Goal: Task Accomplishment & Management: Use online tool/utility

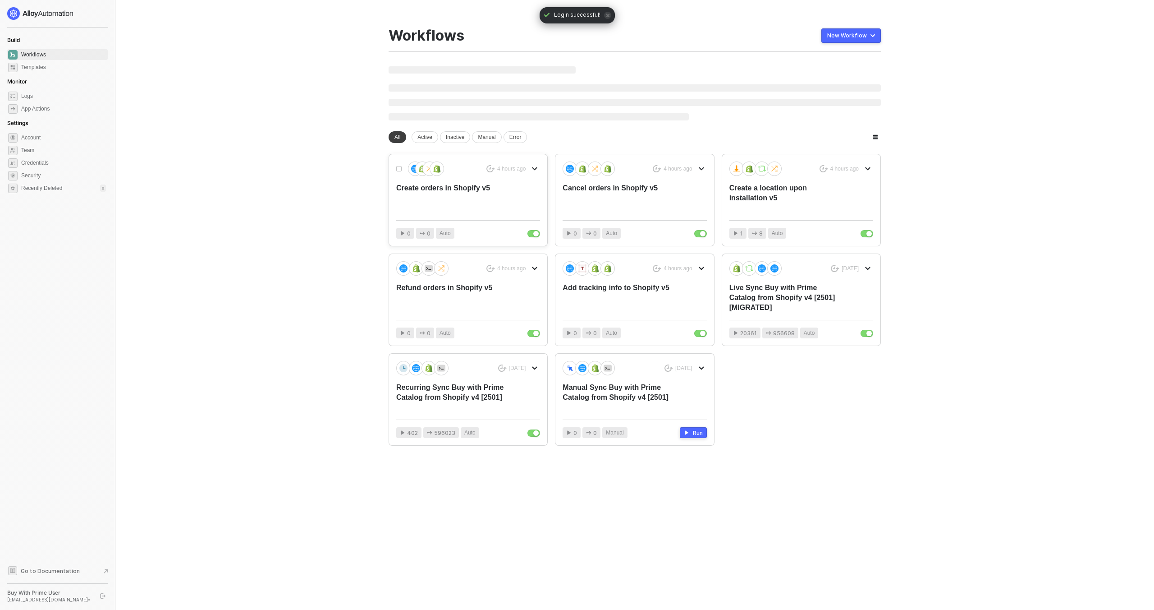
click at [463, 196] on div "Create orders in Shopify v5" at bounding box center [453, 198] width 115 height 30
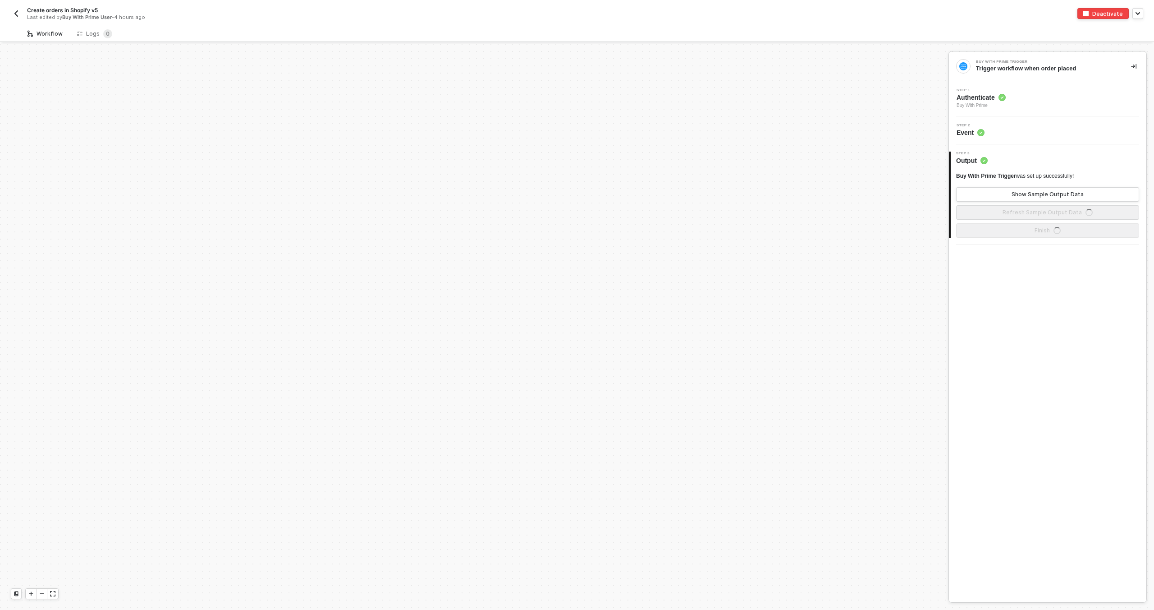
scroll to position [434, 0]
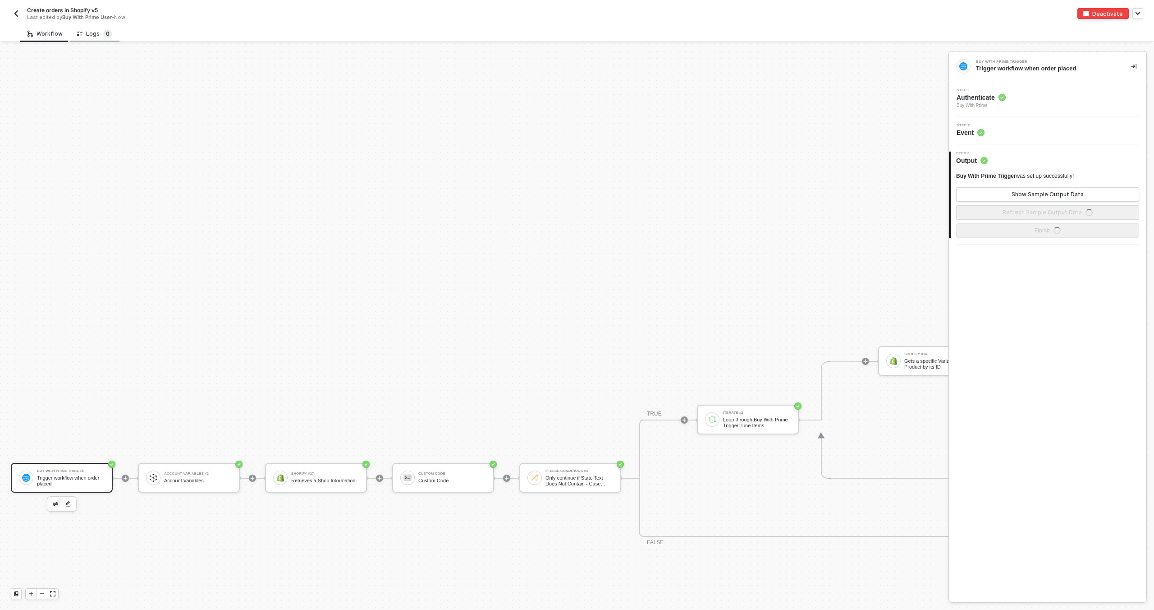
click at [104, 34] on sup "0" at bounding box center [107, 33] width 9 height 9
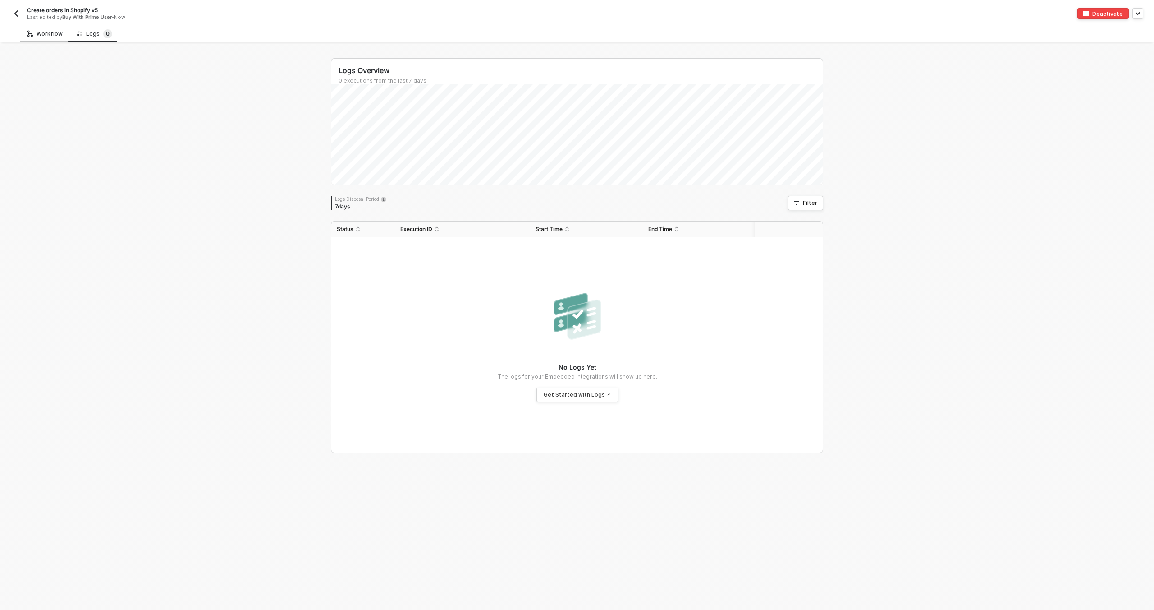
click at [37, 33] on div "Workflow" at bounding box center [45, 33] width 35 height 7
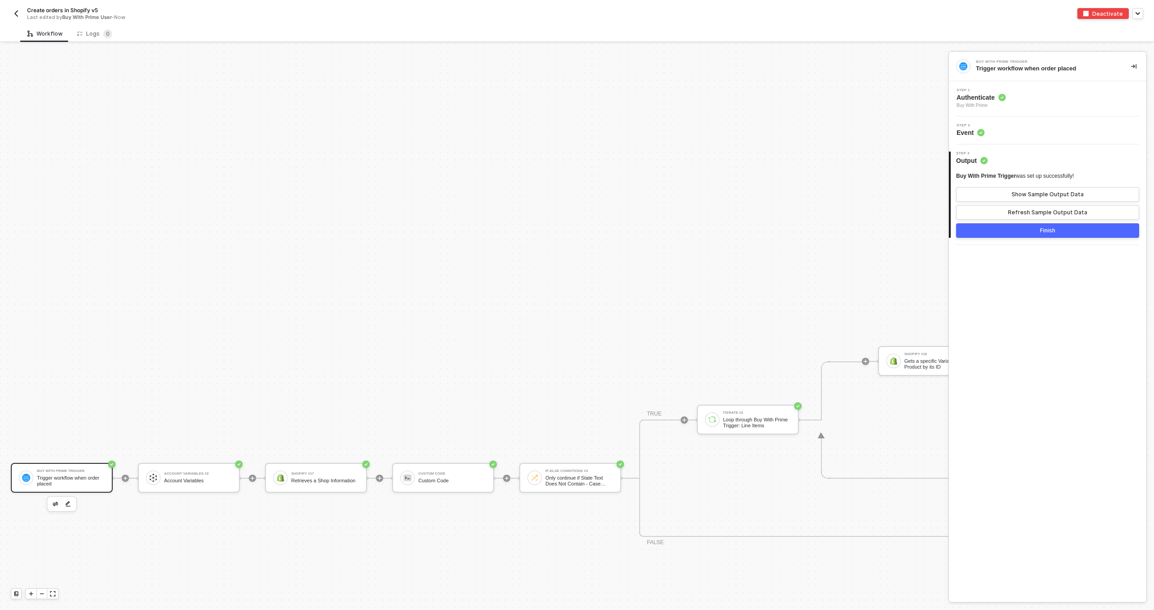
click at [18, 15] on img "button" at bounding box center [16, 13] width 7 height 7
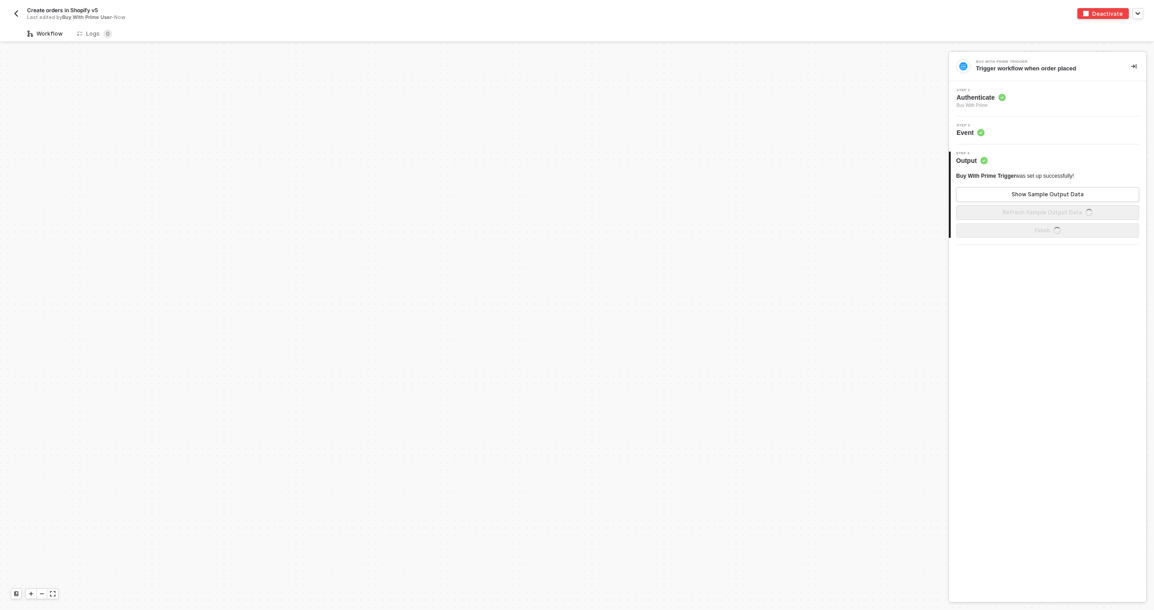
scroll to position [434, 0]
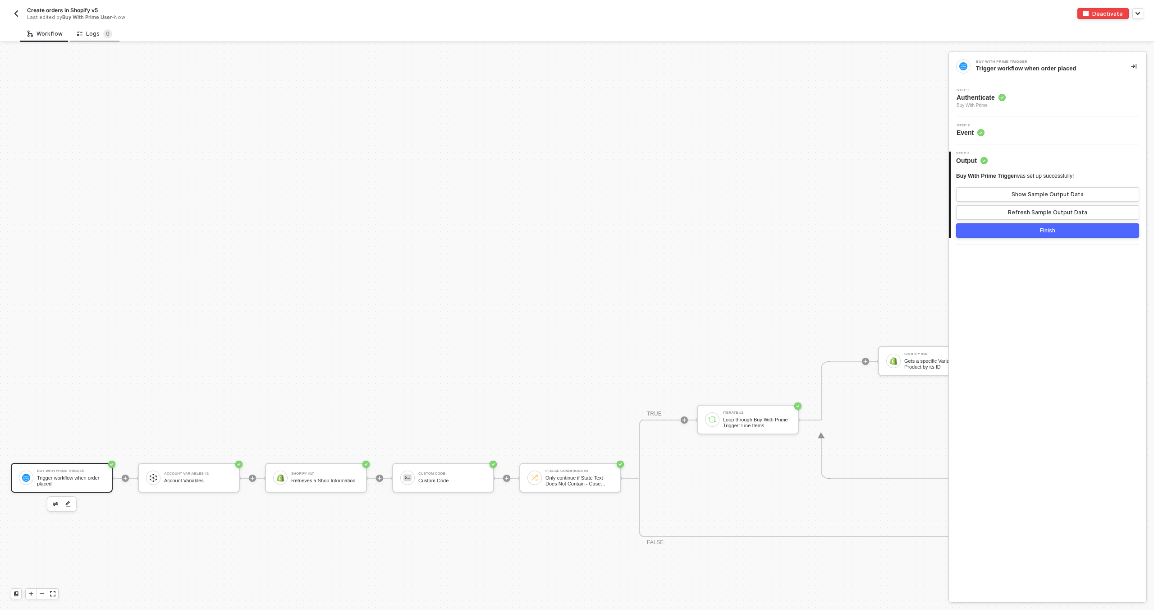
click at [98, 32] on div "Logs 0" at bounding box center [94, 33] width 35 height 9
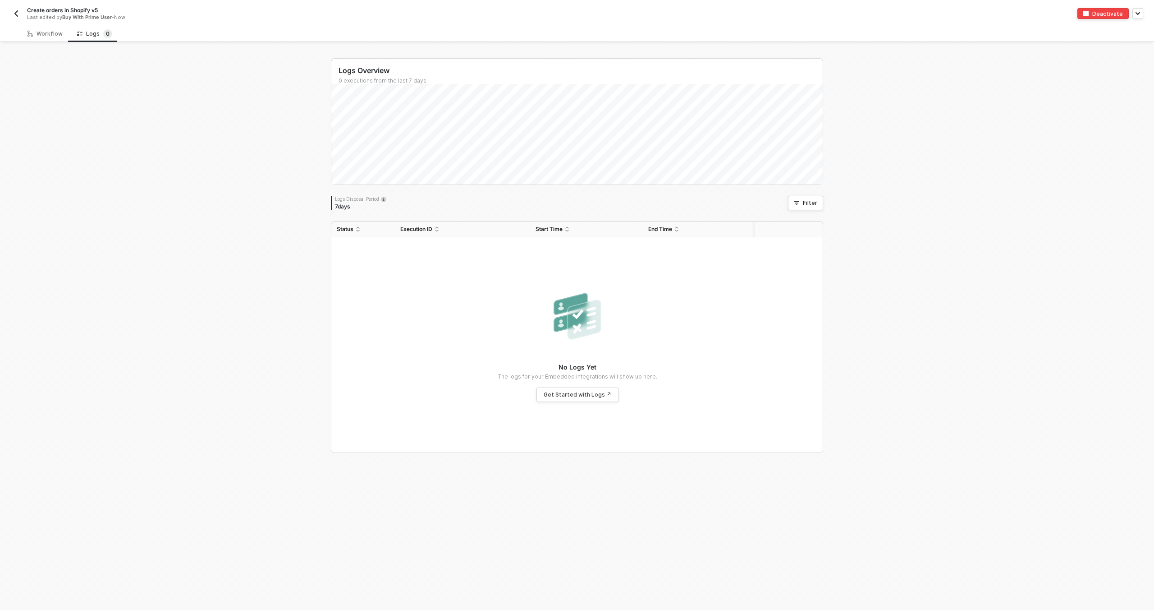
click at [20, 14] on button "button" at bounding box center [16, 13] width 11 height 11
